Goal: Check status: Check status

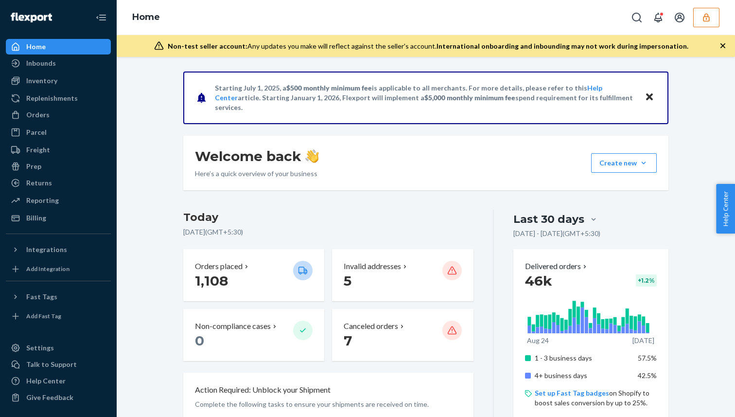
click at [700, 16] on button "button" at bounding box center [707, 17] width 26 height 19
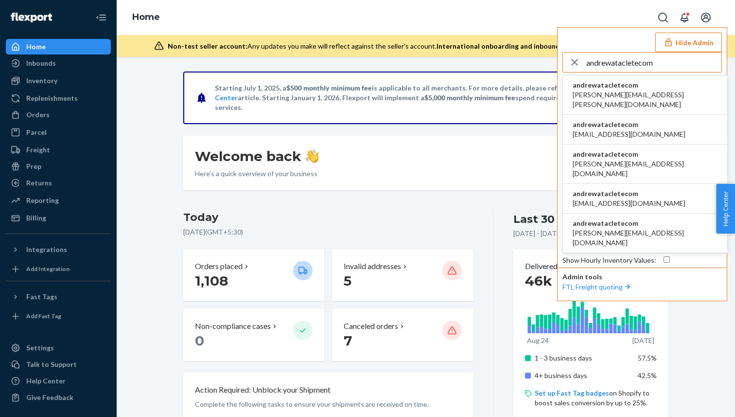
type input "andrewatacletecom"
click at [623, 76] on li "andrewatacletecom alan.albrecht@myabacasa.com" at bounding box center [645, 94] width 164 height 39
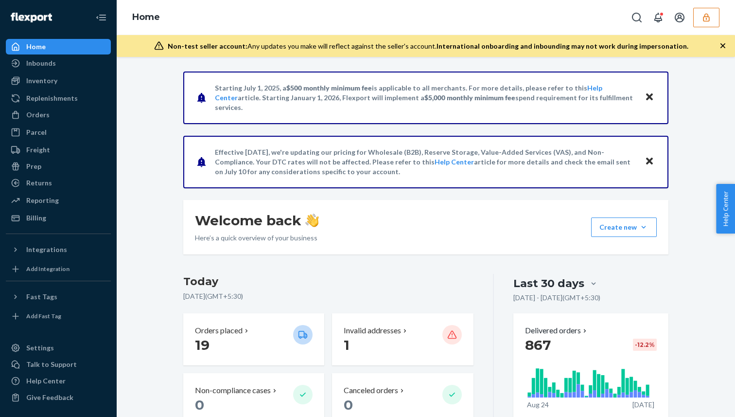
click at [652, 99] on icon "Close" at bounding box center [649, 96] width 7 height 7
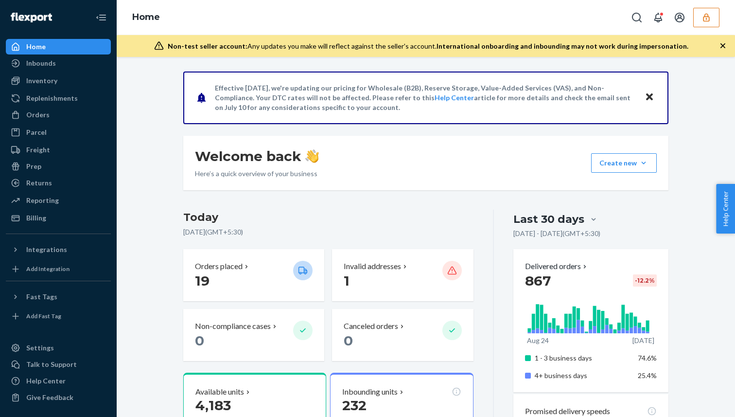
click at [652, 99] on icon "Close" at bounding box center [649, 96] width 7 height 7
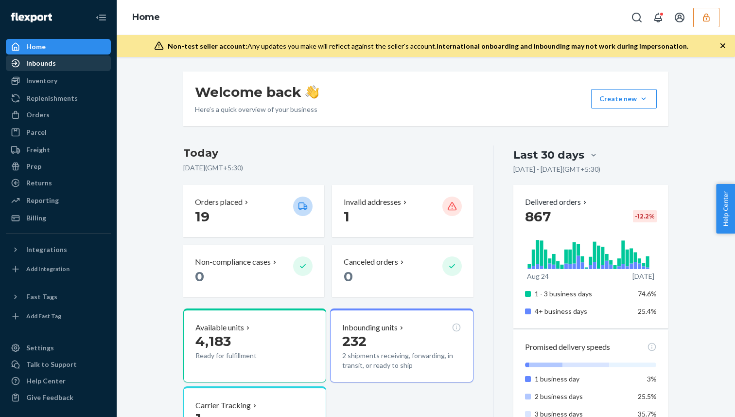
click at [74, 65] on div "Inbounds" at bounding box center [58, 63] width 103 height 14
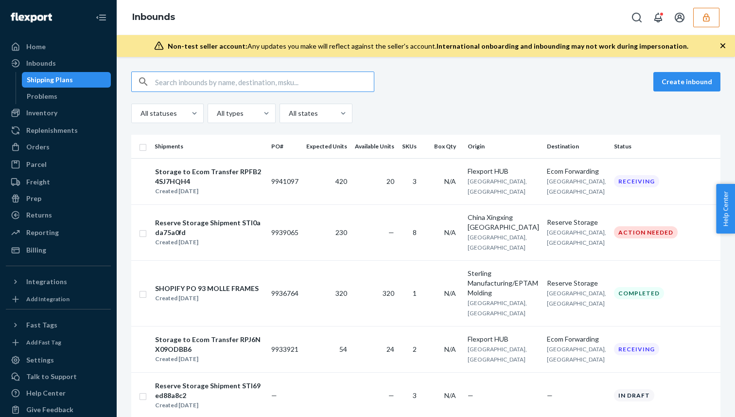
click at [308, 75] on input "text" at bounding box center [264, 81] width 219 height 19
paste input "9915496"
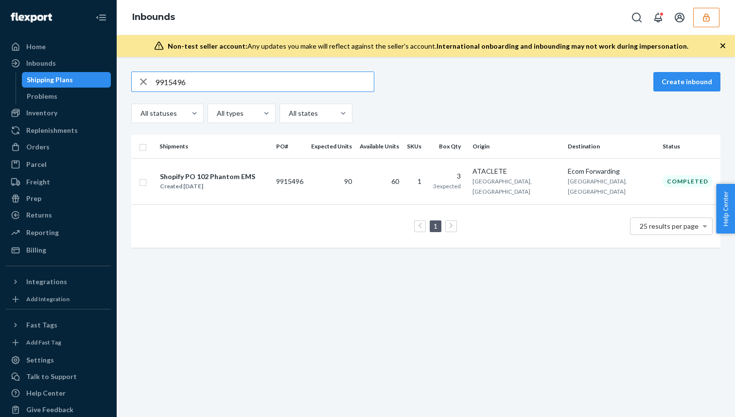
type input "9915496"
click at [307, 179] on td "9915496" at bounding box center [289, 181] width 35 height 46
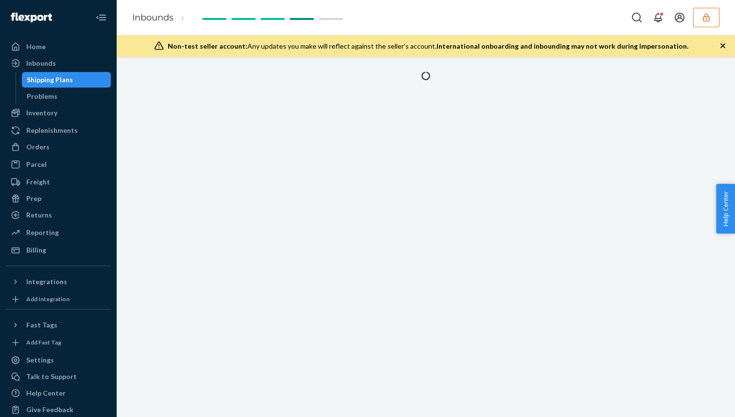
click at [315, 179] on div at bounding box center [426, 237] width 619 height 360
click at [308, 121] on div at bounding box center [426, 237] width 619 height 360
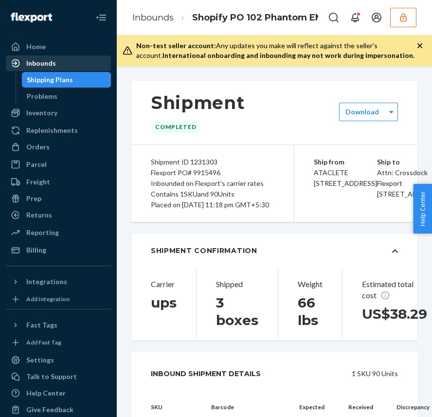
click at [39, 66] on div "Inbounds" at bounding box center [41, 63] width 30 height 10
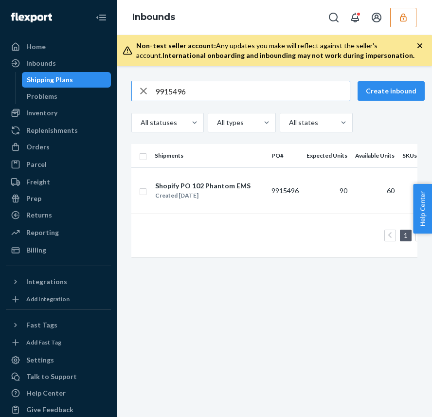
type input "9915496"
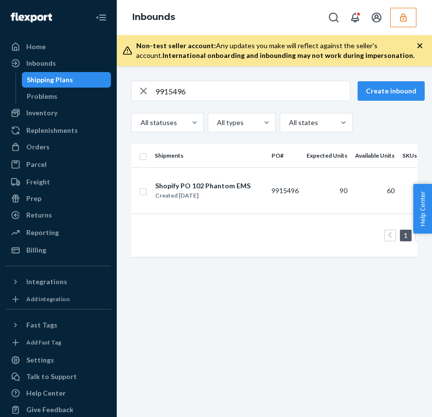
click at [215, 92] on input "9915496" at bounding box center [252, 90] width 195 height 19
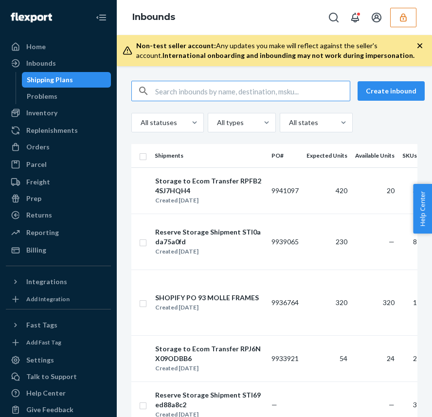
click at [303, 85] on input "text" at bounding box center [252, 90] width 195 height 19
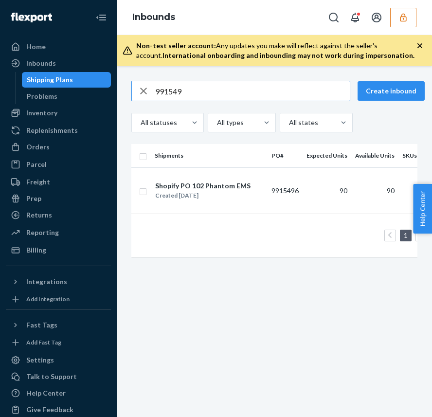
type input "991549"
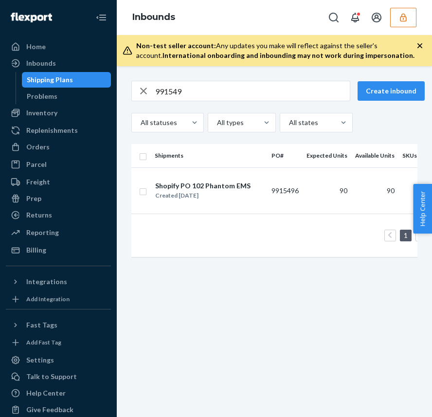
click at [431, 125] on div "991549 Create inbound All statuses All types All states Shipments PO# Expected …" at bounding box center [274, 241] width 315 height 351
